Goal: Check status: Check status

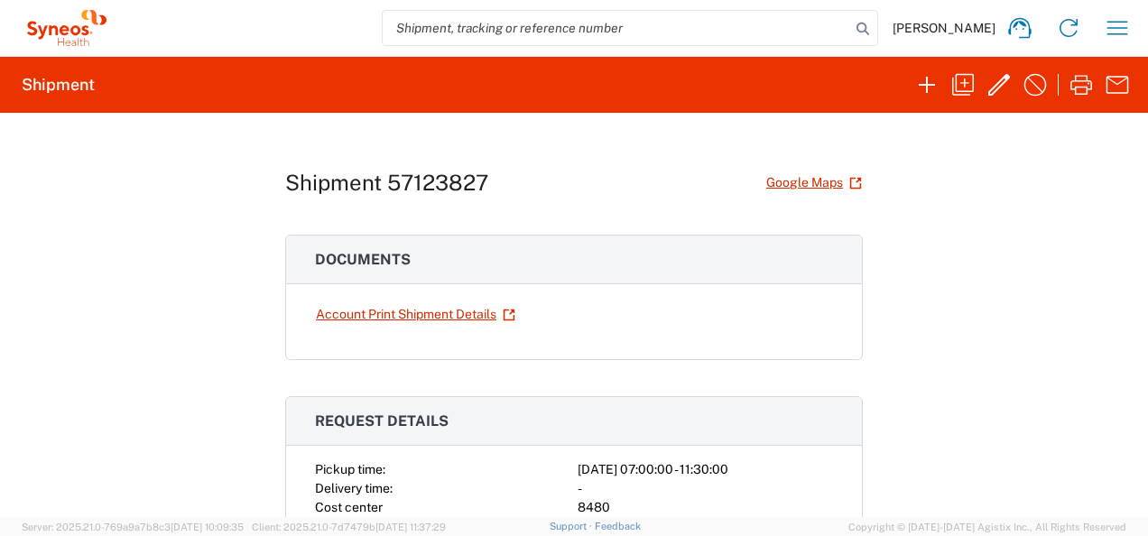
scroll to position [123, 0]
click at [1116, 97] on icon "button" at bounding box center [1117, 84] width 29 height 29
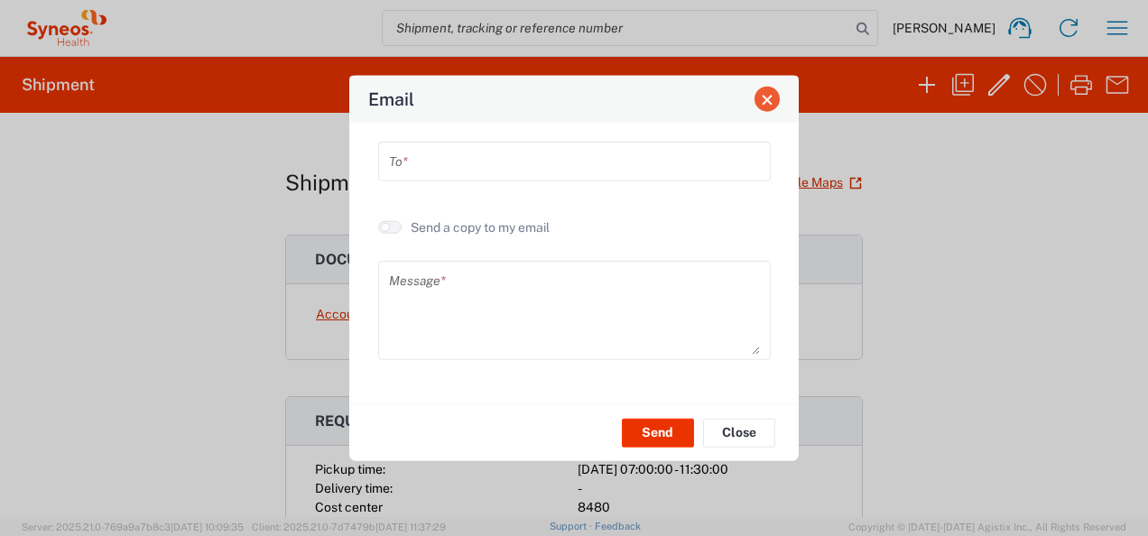
click at [766, 94] on span "Close" at bounding box center [767, 99] width 13 height 13
